Goal: Navigation & Orientation: Find specific page/section

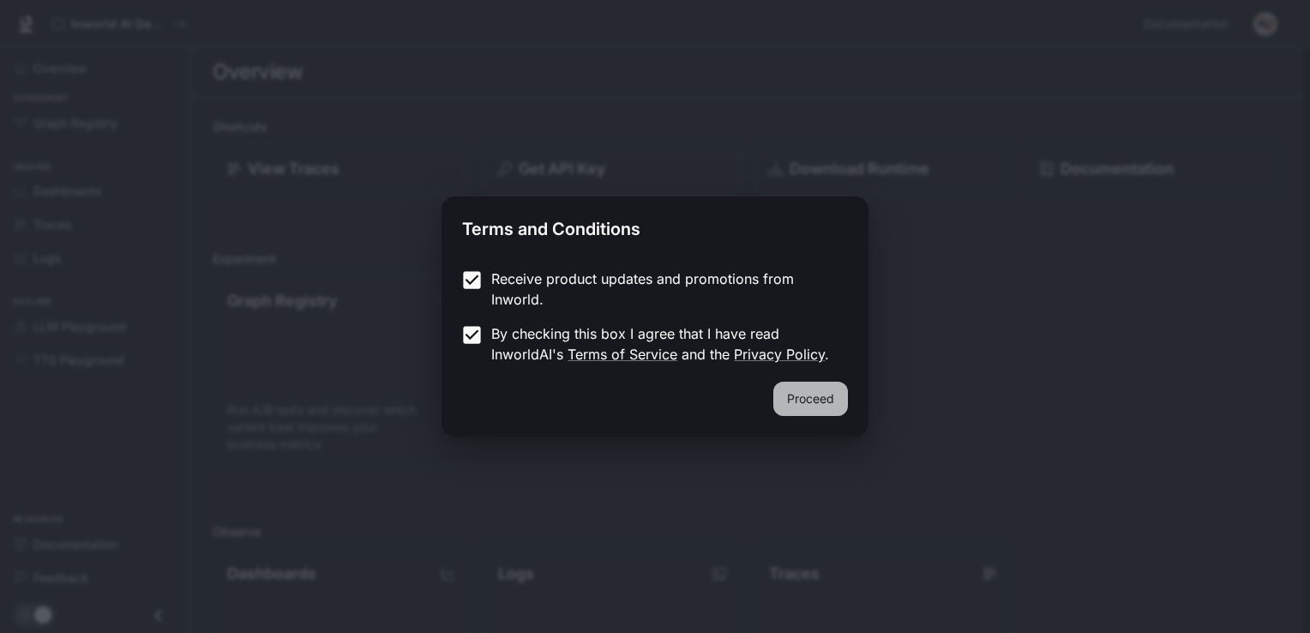
click at [820, 400] on button "Proceed" at bounding box center [810, 399] width 75 height 34
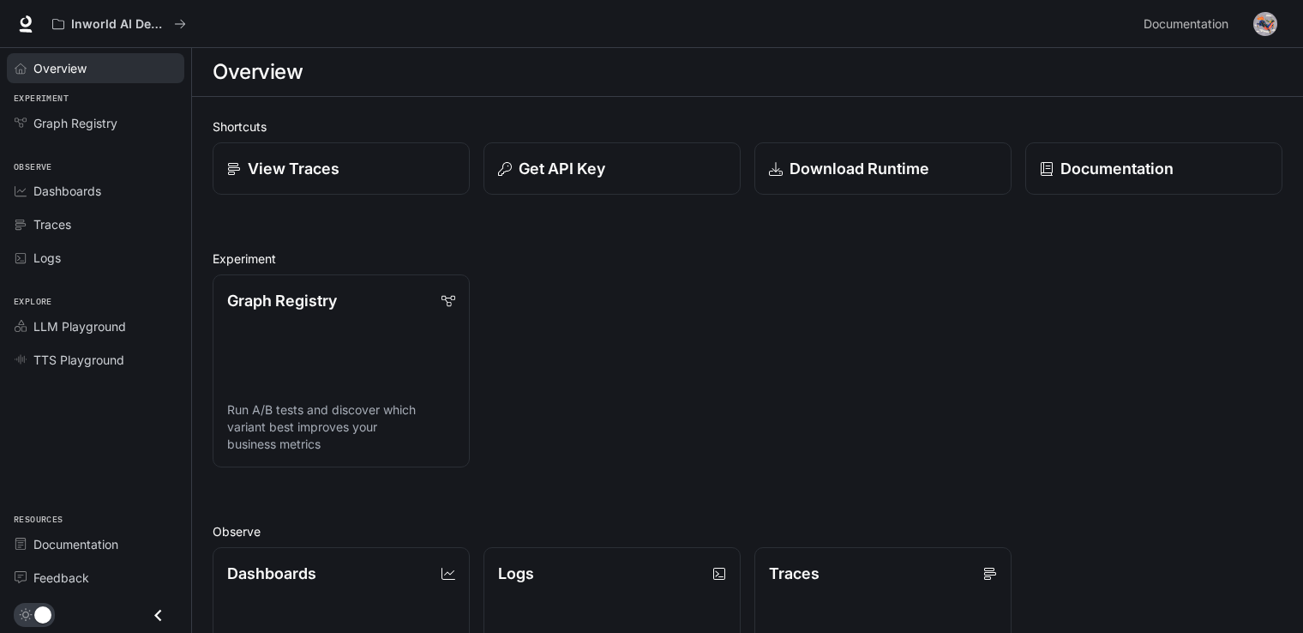
click at [99, 77] on link "Overview" at bounding box center [95, 68] width 177 height 30
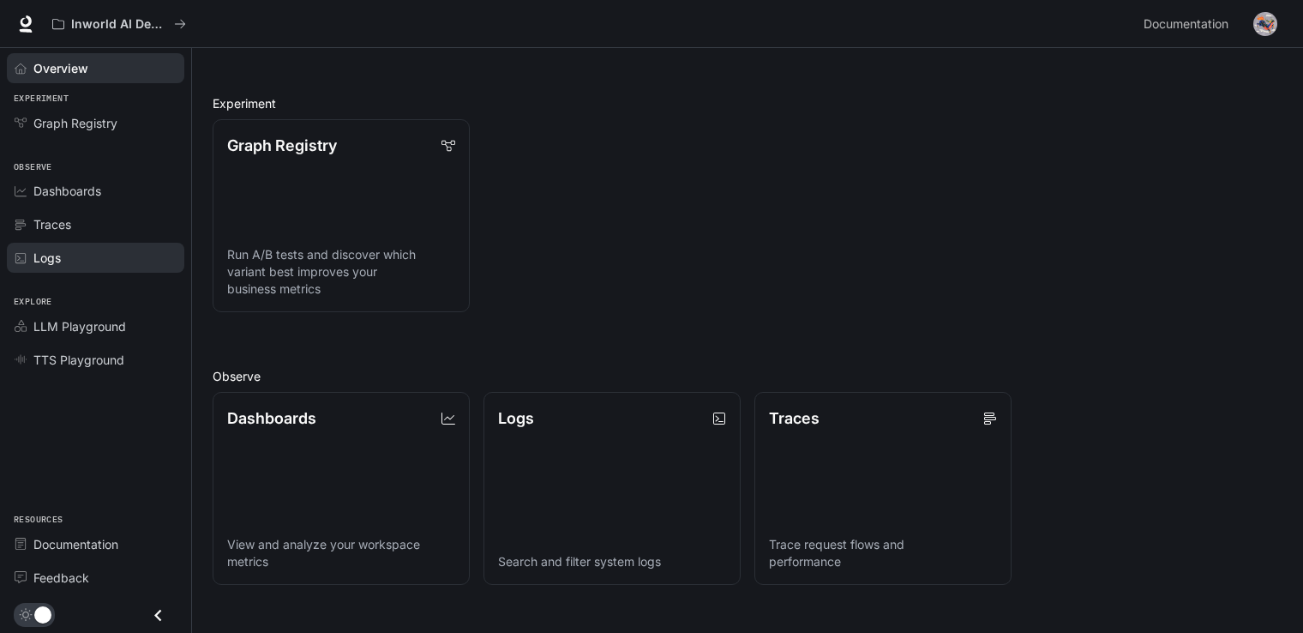
scroll to position [140, 0]
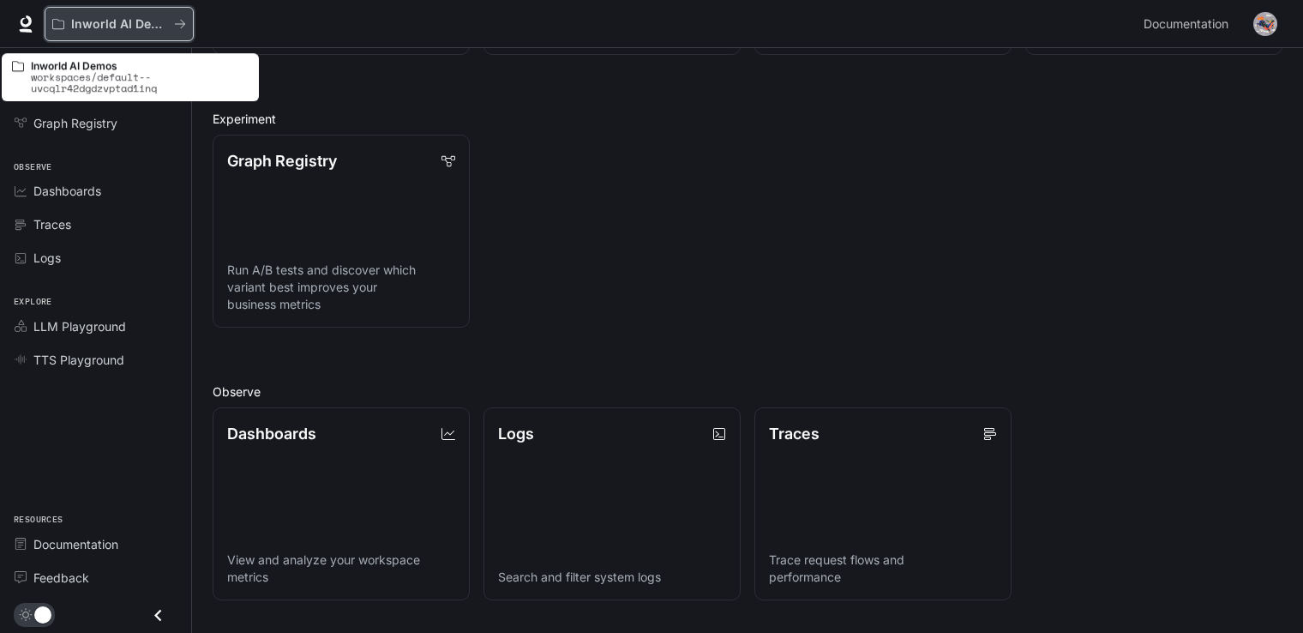
click at [108, 25] on p "Inworld AI Demos" at bounding box center [119, 24] width 96 height 15
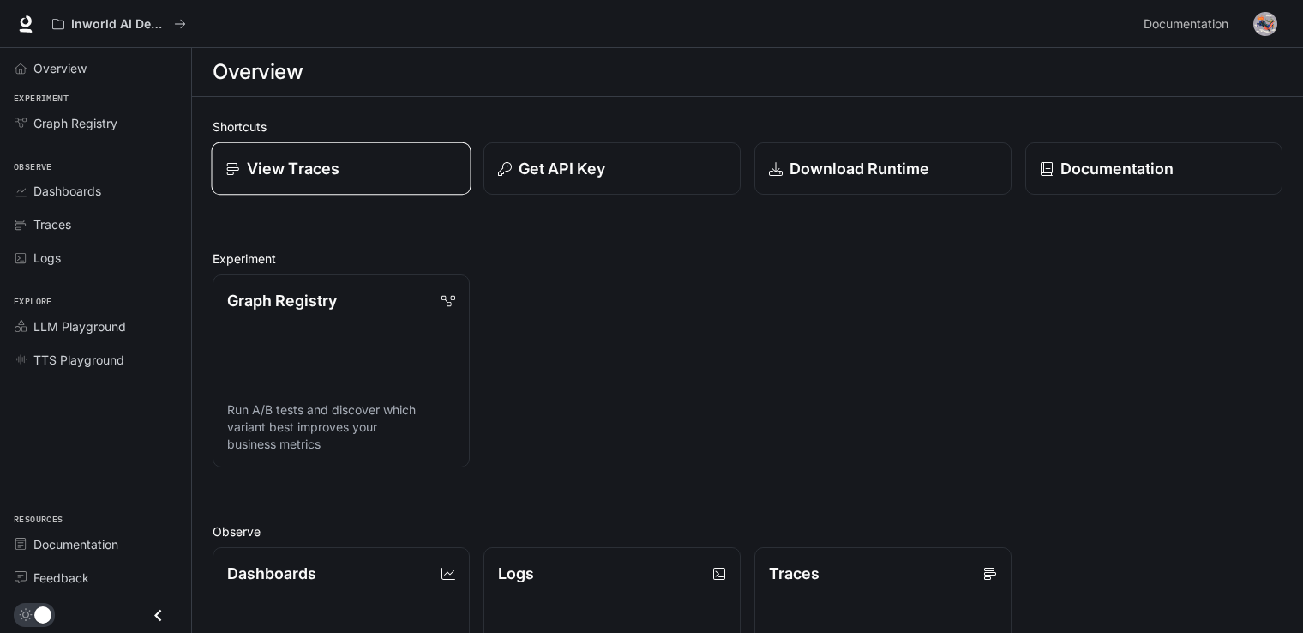
click at [316, 159] on p "View Traces" at bounding box center [293, 168] width 93 height 23
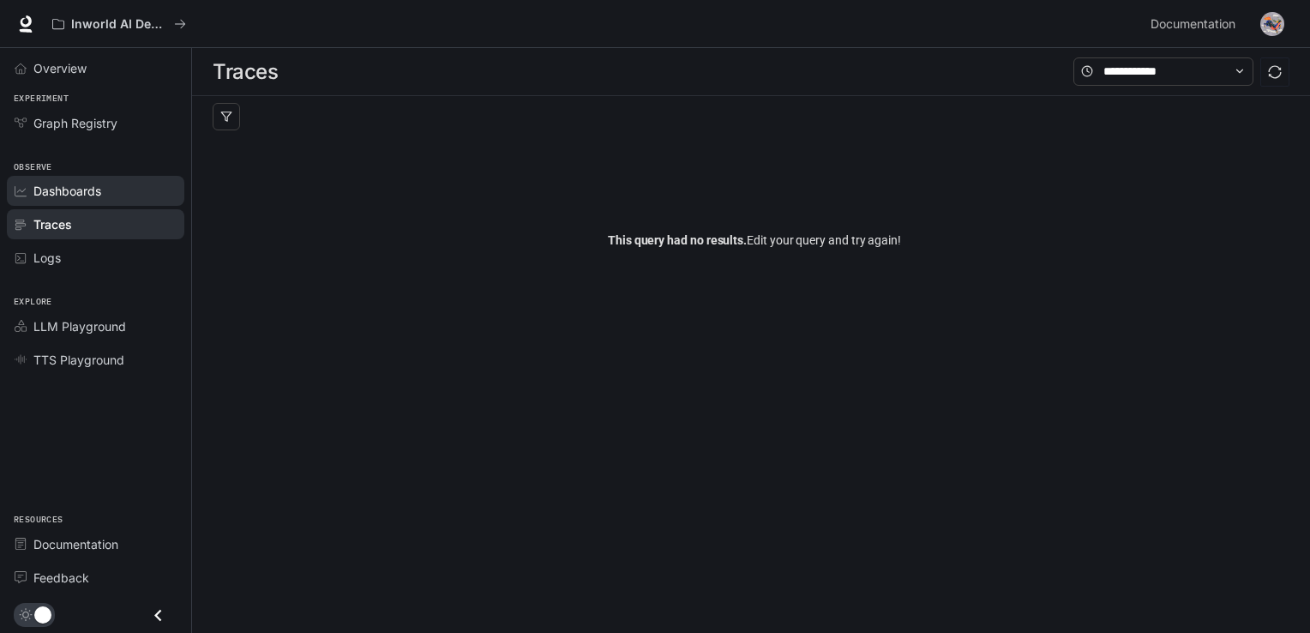
click at [135, 189] on div "Dashboards" at bounding box center [104, 191] width 143 height 18
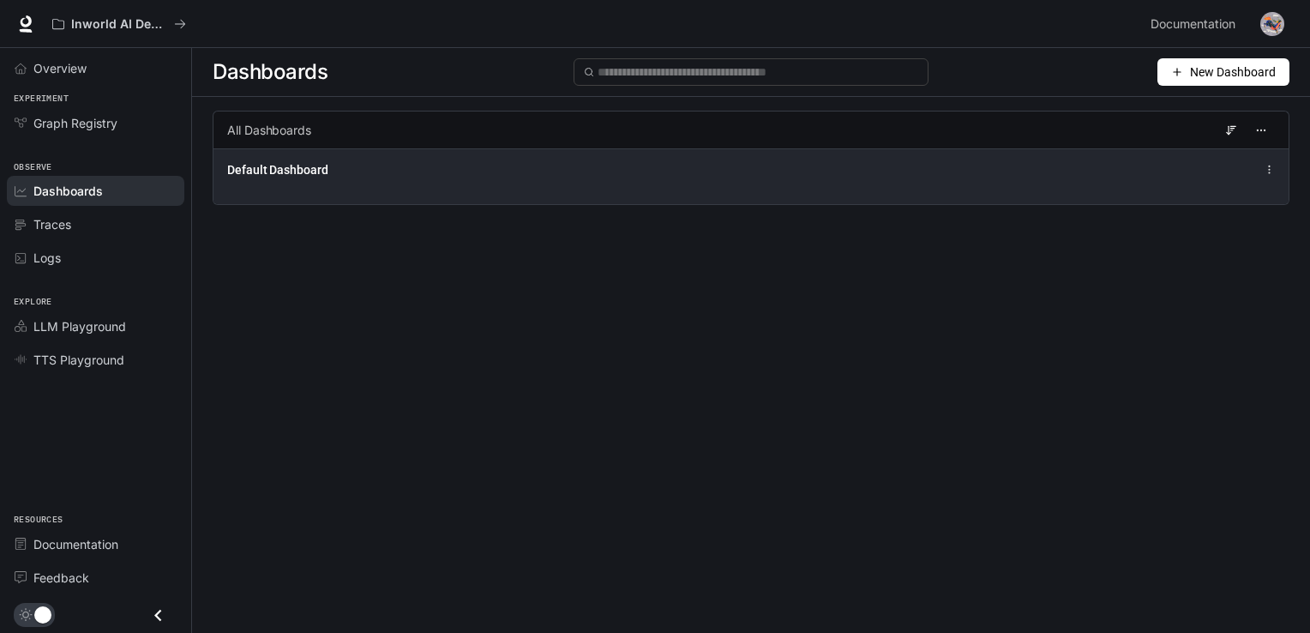
click at [590, 171] on div "Default Dashboard" at bounding box center [529, 169] width 605 height 17
